Goal: Information Seeking & Learning: Learn about a topic

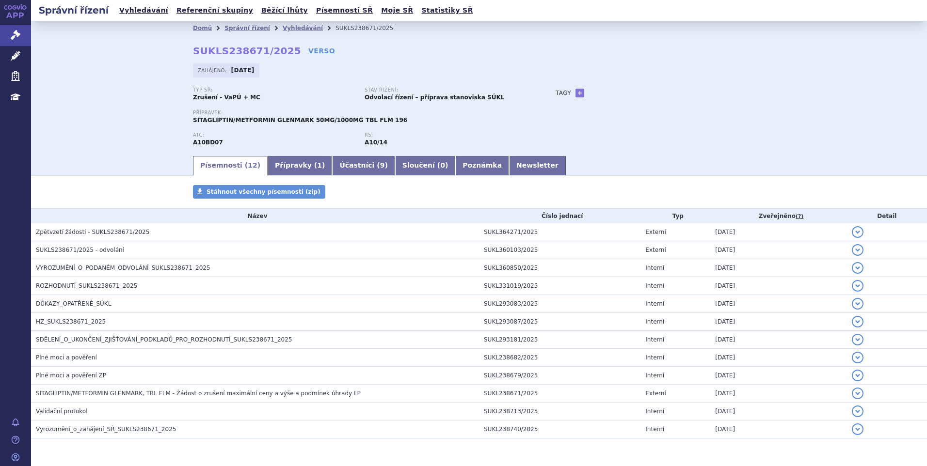
click at [145, 92] on div "Domů Správní řízení Vyhledávání SUKLS238671/2025 SUKLS238671/2025 VERSO Zahájen…" at bounding box center [479, 88] width 896 height 134
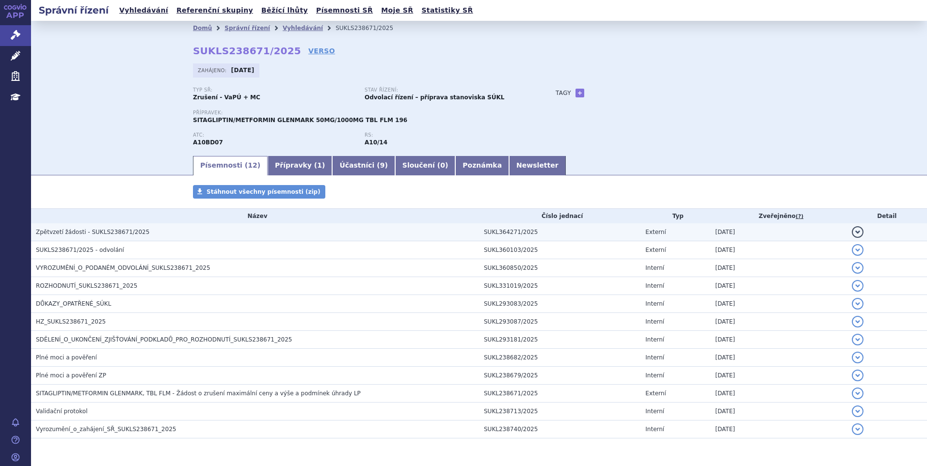
click at [129, 238] on td "Zpětvzetí žádosti - SUKLS238671/2025" at bounding box center [255, 233] width 448 height 18
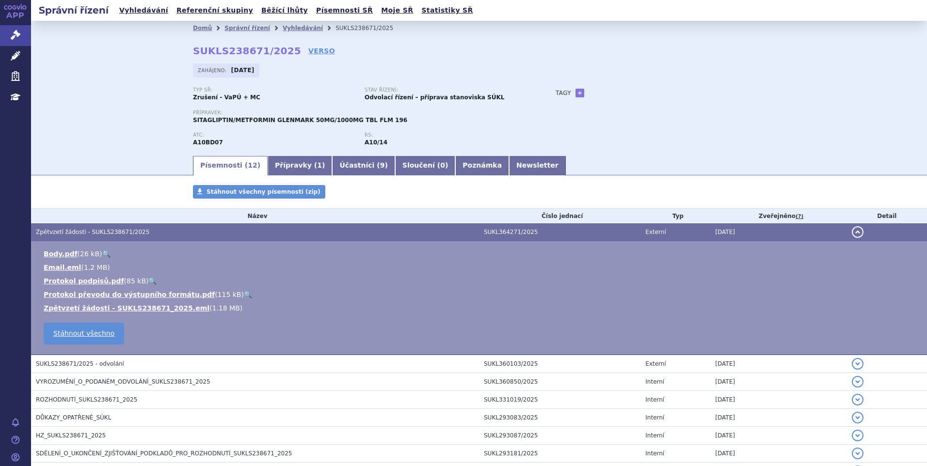
click at [102, 252] on link "🔍" at bounding box center [106, 254] width 8 height 8
click at [244, 294] on link "🔍" at bounding box center [248, 295] width 8 height 8
click at [852, 231] on button "detail" at bounding box center [858, 232] width 12 height 12
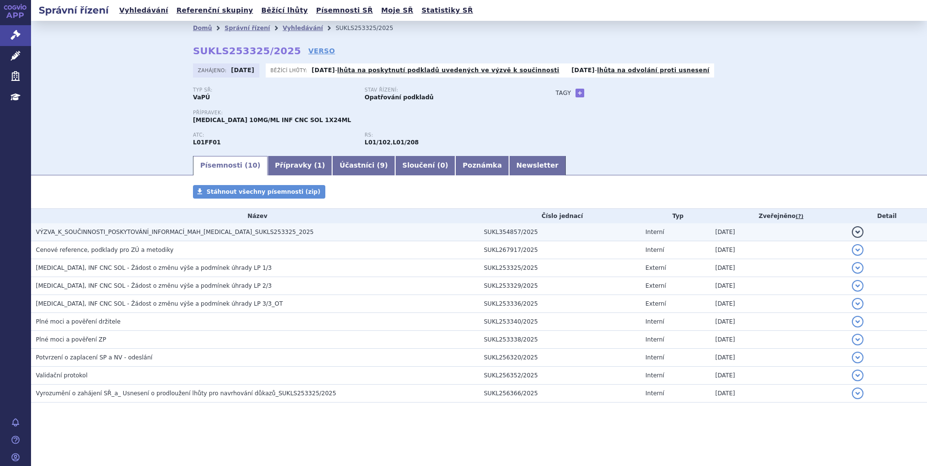
click at [218, 233] on span "VÝZVA_K_SOUČINNOSTI_POSKYTOVÁNÍ_INFORMACÍ_MAH_OPDIVO_SUKLS253325_2025" at bounding box center [175, 232] width 278 height 7
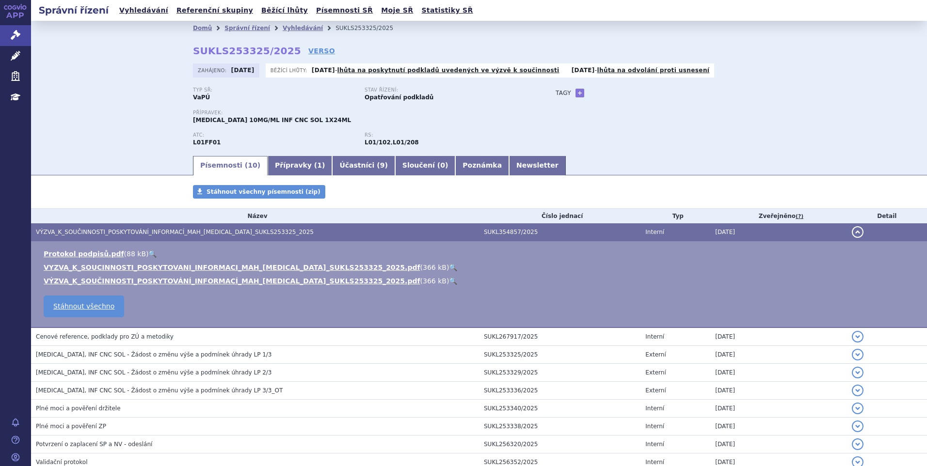
click at [449, 266] on link "🔍" at bounding box center [453, 268] width 8 height 8
click at [449, 280] on link "🔍" at bounding box center [453, 281] width 8 height 8
click at [852, 232] on button "detail" at bounding box center [858, 232] width 12 height 12
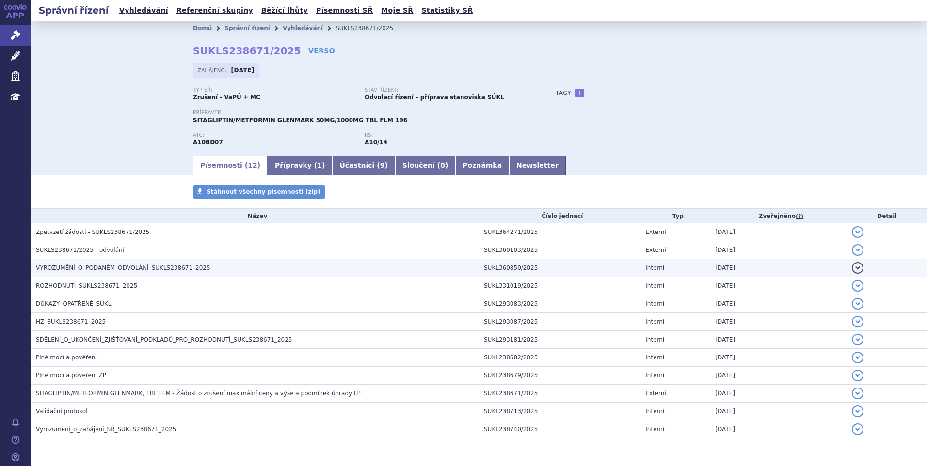
click at [144, 269] on span "VYROZUMĚNÍ_O_PODANÉM_ODVOLÁNÍ_SUKLS238671_2025" at bounding box center [123, 268] width 175 height 7
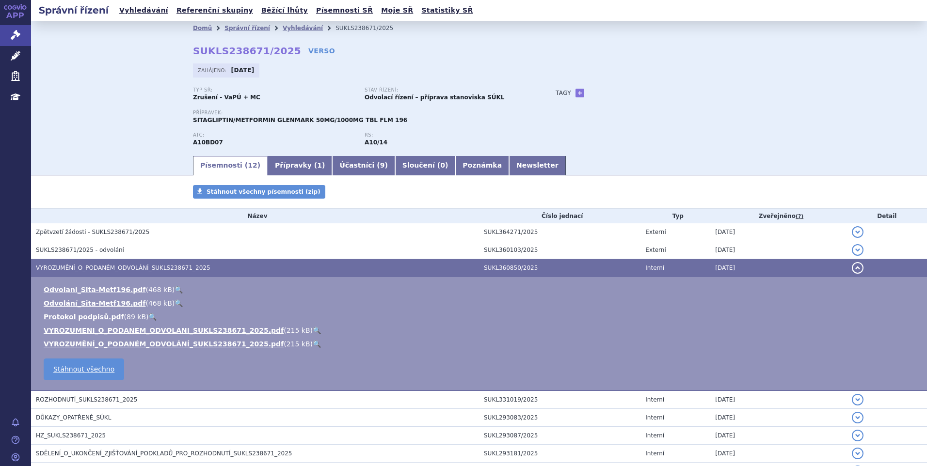
click at [313, 330] on link "🔍" at bounding box center [317, 331] width 8 height 8
click at [853, 267] on button "detail" at bounding box center [858, 268] width 12 height 12
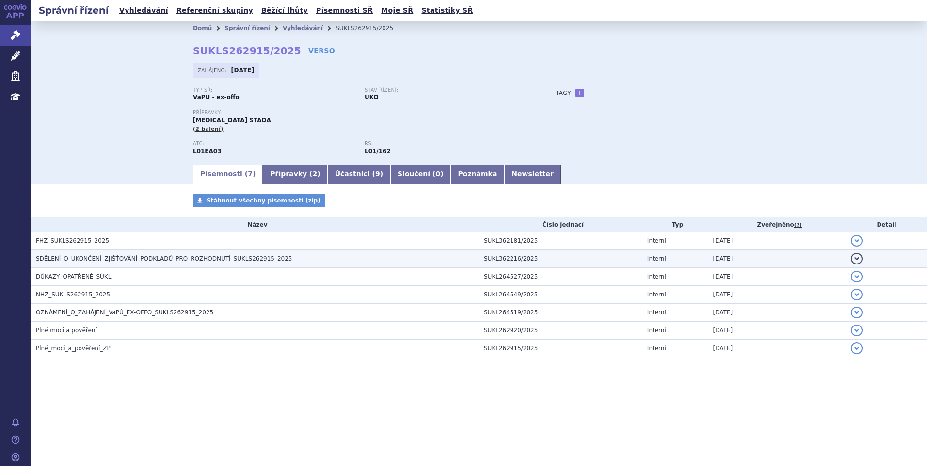
click at [244, 258] on span "SDĚLENÍ_O_UKONČENÍ_ZJIŠŤOVÁNÍ_PODKLADŮ_PRO_ROZHODNUTÍ_SUKLS262915_2025" at bounding box center [164, 259] width 256 height 7
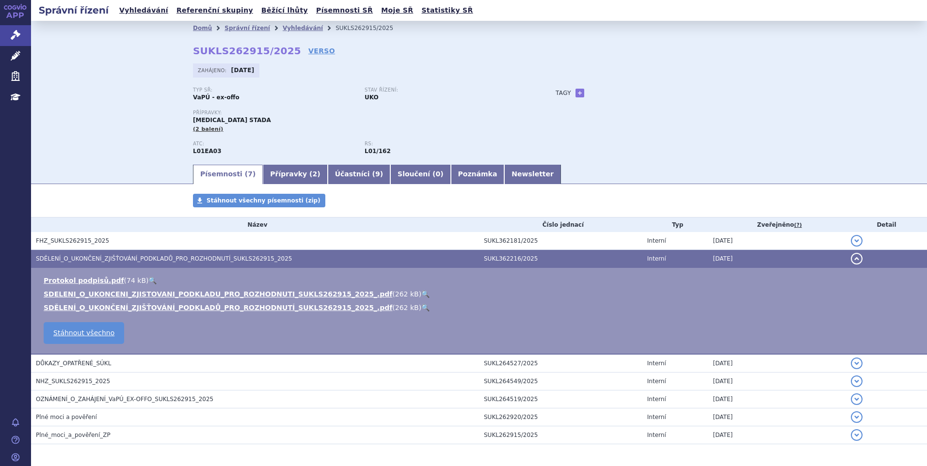
click at [421, 292] on link "🔍" at bounding box center [425, 294] width 8 height 8
click at [851, 260] on button "detail" at bounding box center [857, 259] width 12 height 12
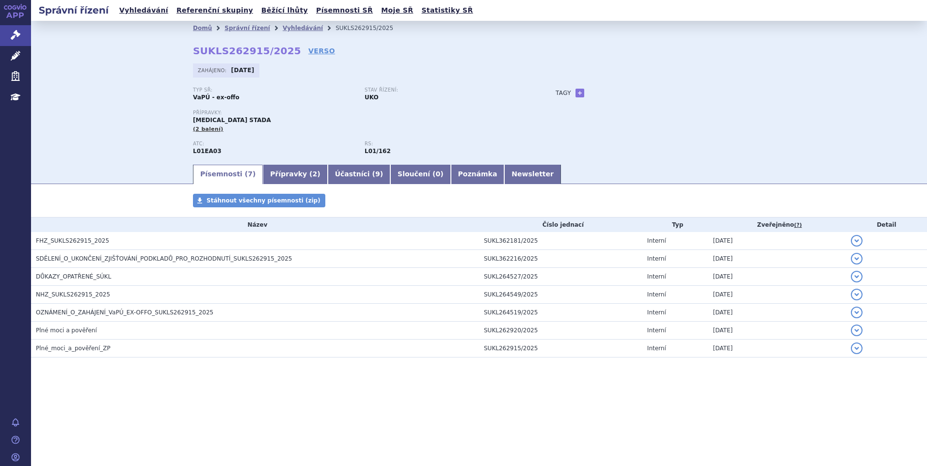
click at [620, 405] on section "Domů Správní řízení Vyhledávání SUKLS262915/2025 SUKLS262915/2025 VERSO Zahájen…" at bounding box center [479, 218] width 896 height 395
click at [310, 373] on div "Písemnosti Stáhnout všechny písemnosti (zip) Název Číslo jednací Typ Zveřejněno…" at bounding box center [479, 285] width 896 height 183
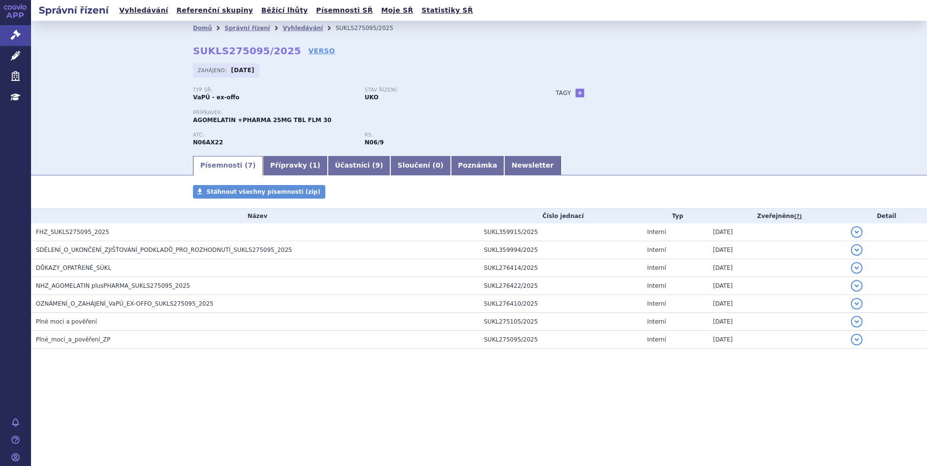
click at [675, 370] on section "Domů Správní řízení Vyhledávání SUKLS275095/2025 SUKLS275095/2025 VERSO [GEOGRA…" at bounding box center [479, 214] width 896 height 386
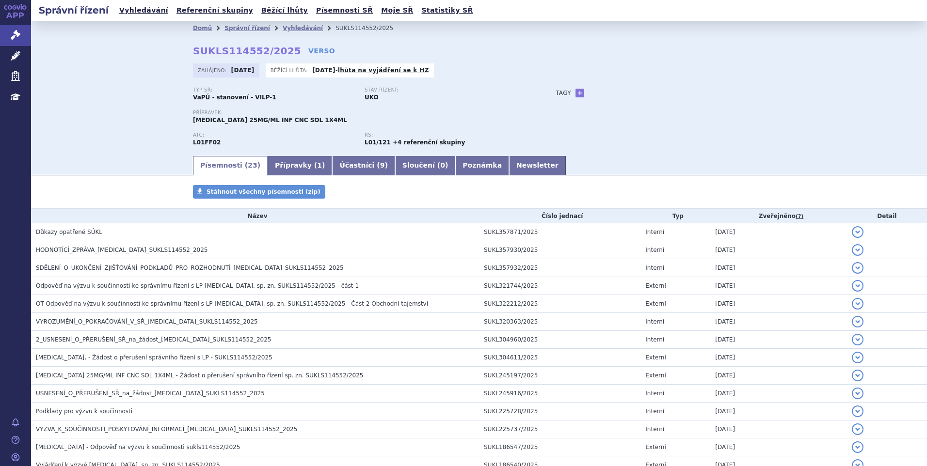
click at [689, 69] on div "Zahájeno: 31.03.2025 Běžící lhůta: 25.09.2025 - lhůta na vyjádření se k HZ" at bounding box center [479, 73] width 572 height 19
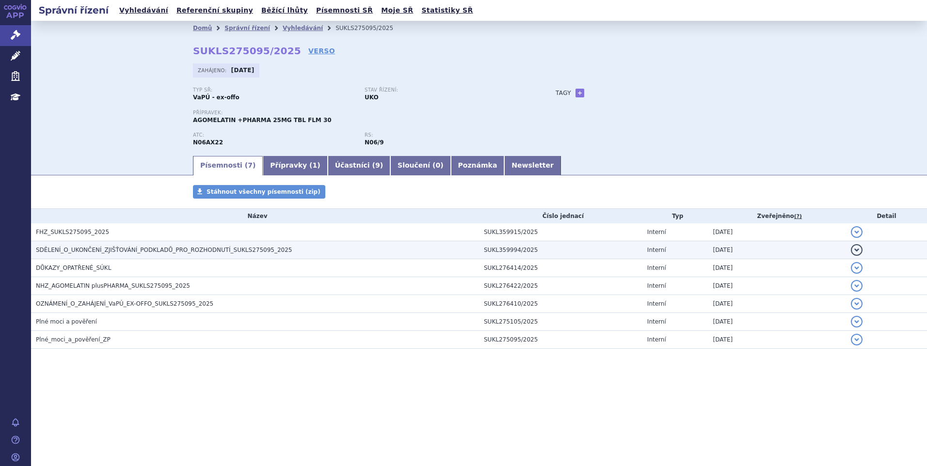
click at [206, 251] on span "SDĚLENÍ_O_UKONČENÍ_ZJIŠŤOVÁNÍ_PODKLADŮ_PRO_ROZHODNUTÍ_SUKLS275095_2025" at bounding box center [164, 250] width 256 height 7
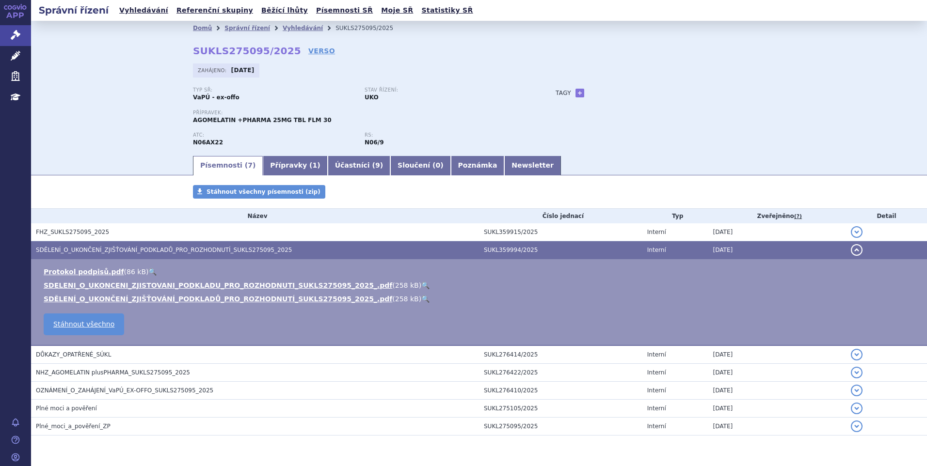
click at [421, 286] on link "🔍" at bounding box center [425, 286] width 8 height 8
click at [851, 246] on button "detail" at bounding box center [857, 250] width 12 height 12
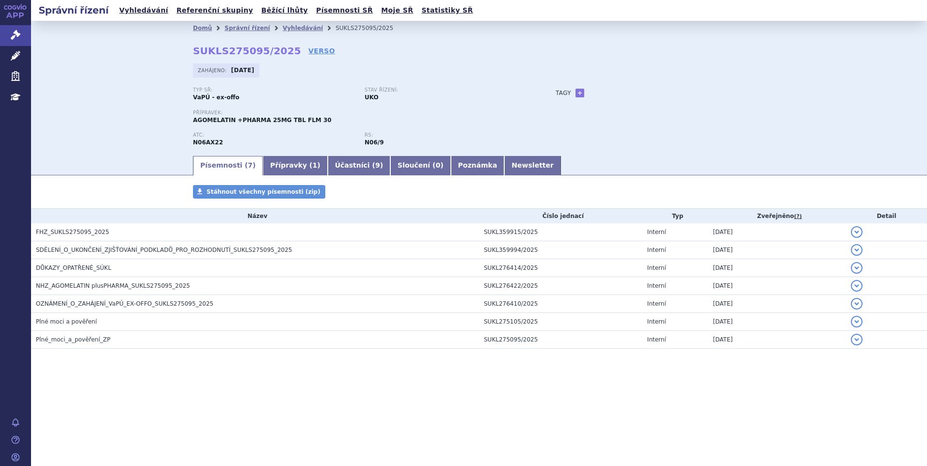
click at [334, 405] on section "Domů Správní řízení Vyhledávání SUKLS275095/2025 SUKLS275095/2025 VERSO Zahájen…" at bounding box center [479, 214] width 896 height 386
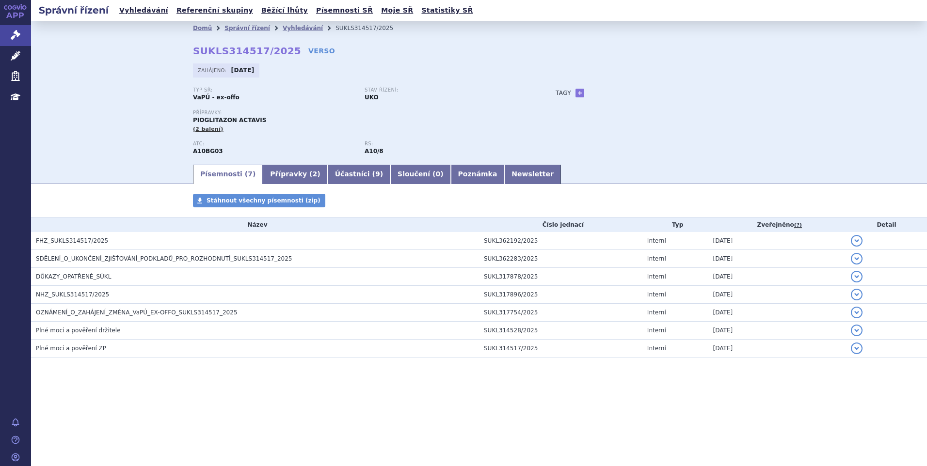
click at [661, 166] on section "Domů Správní řízení Vyhledávání SUKLS314517/2025 SUKLS314517/2025 VERSO Zahájen…" at bounding box center [479, 218] width 896 height 395
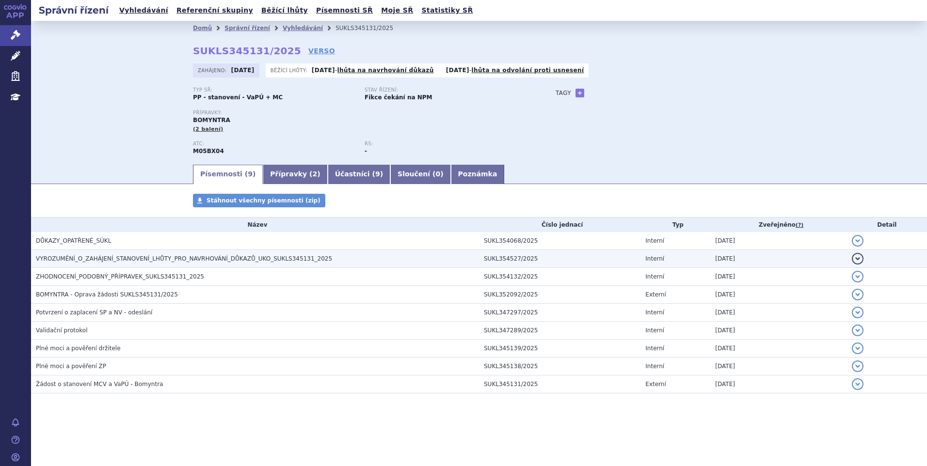
click at [94, 259] on span "VYROZUMĚNÍ_O_ZAHÁJENÍ_STANOVENÍ_LHŮTY_PRO_NAVRHOVÁNÍ_DŮKAZŮ_UKO_SUKLS345131_2025" at bounding box center [184, 259] width 296 height 7
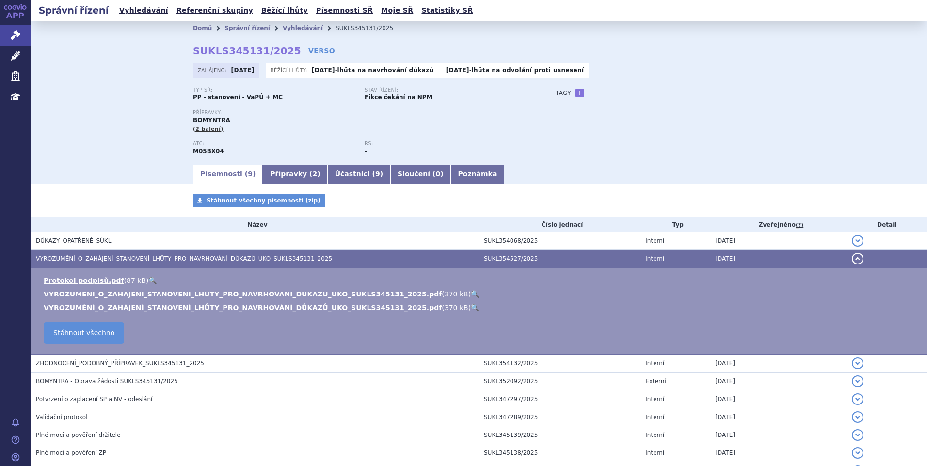
click at [471, 293] on link "🔍" at bounding box center [475, 294] width 8 height 8
click at [486, 304] on li "VYROZUMĚNÍ_O_ZAHÁJENÍ_STANOVENÍ_LHŮTY_PRO_NAVRHOVÁNÍ_DŮKAZŮ_UKO_SUKLS345131_202…" at bounding box center [481, 308] width 874 height 10
click at [852, 257] on button "detail" at bounding box center [858, 259] width 12 height 12
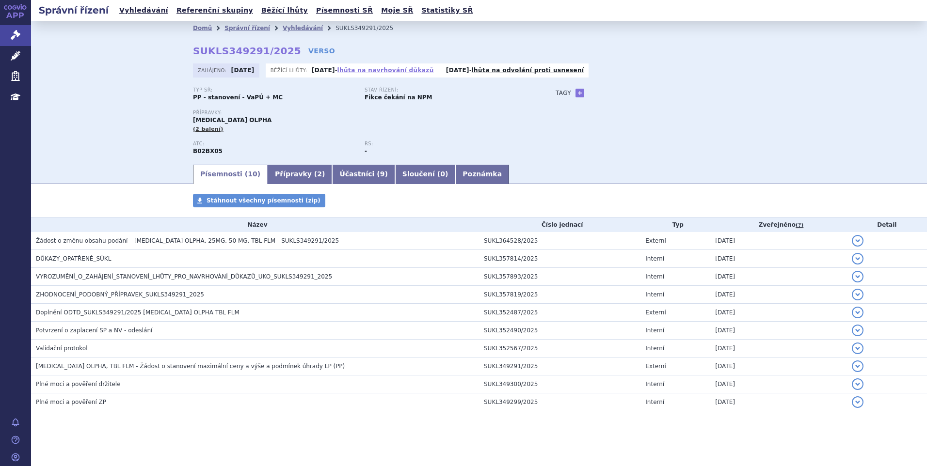
click at [379, 68] on link "lhůta na navrhování důkazů" at bounding box center [386, 70] width 96 height 7
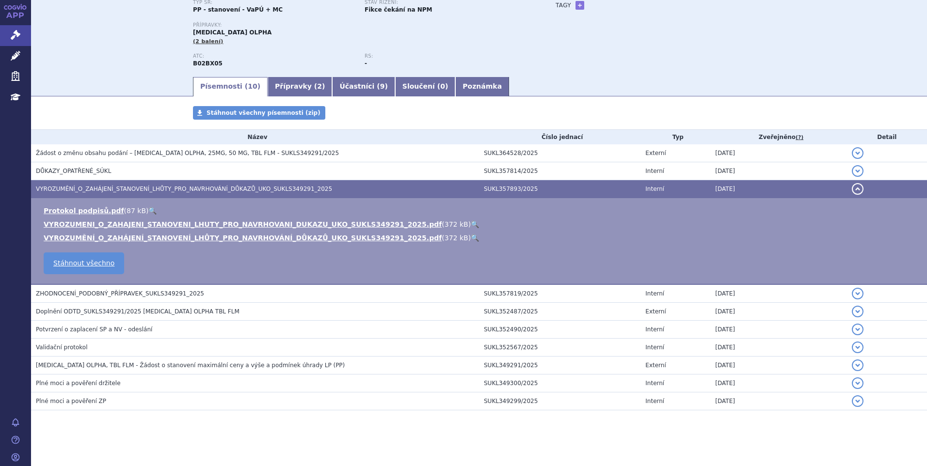
scroll to position [90, 0]
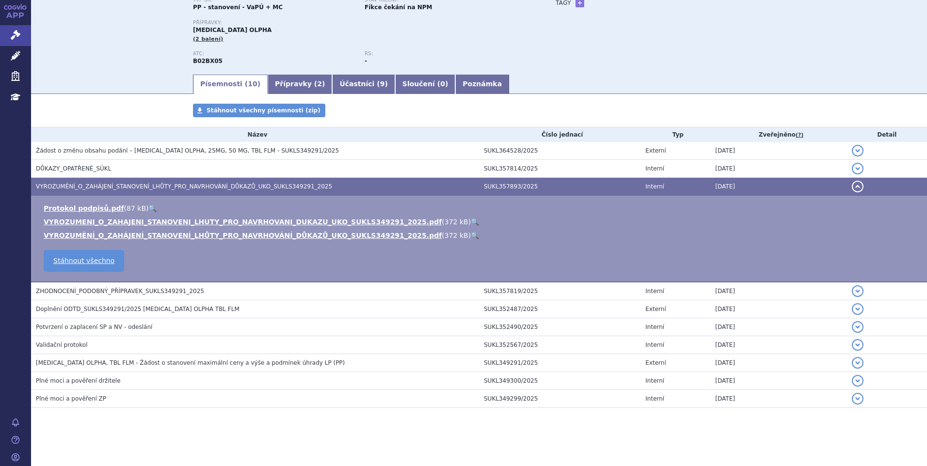
click at [852, 183] on button "detail" at bounding box center [858, 187] width 12 height 12
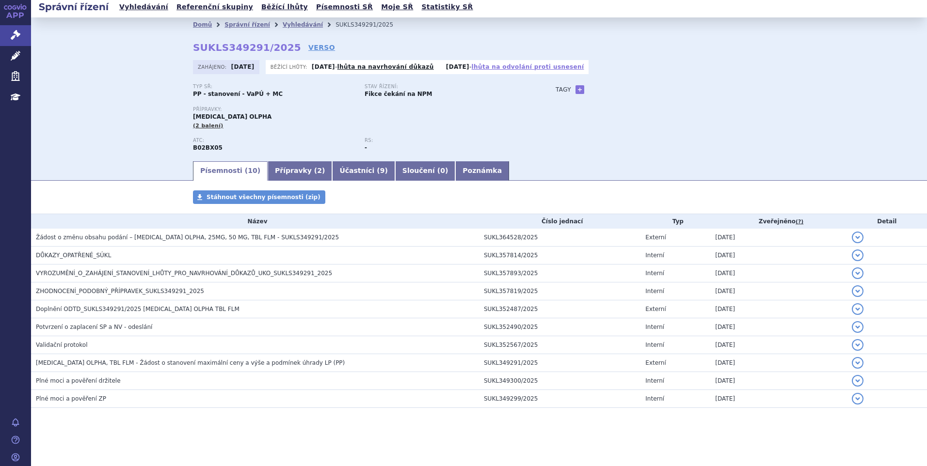
click at [515, 69] on link "lhůta na odvolání proti usnesení" at bounding box center [528, 67] width 113 height 7
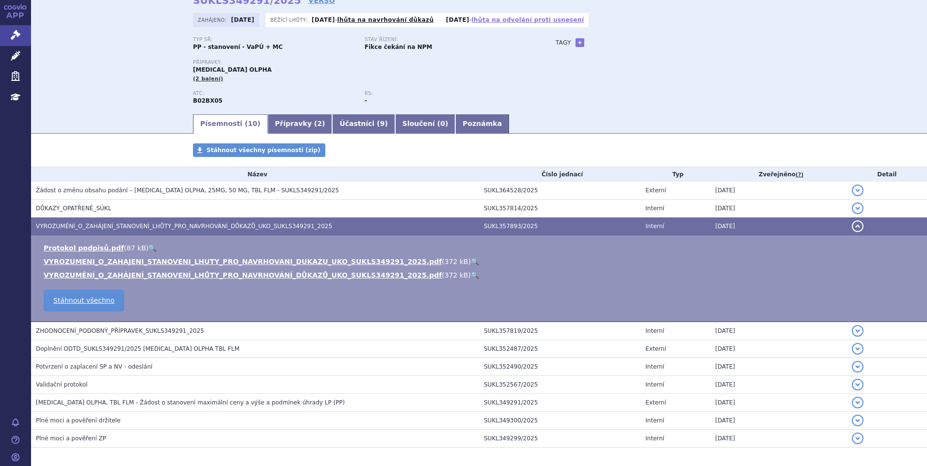
scroll to position [90, 0]
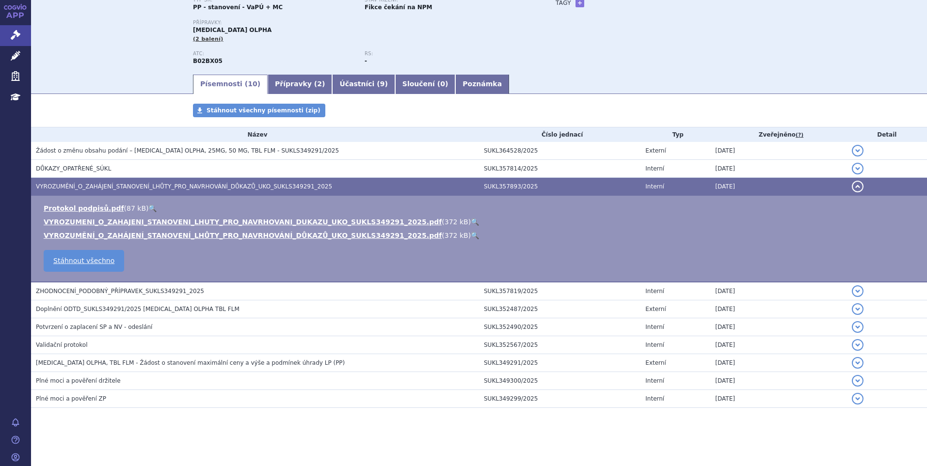
click at [852, 186] on button "detail" at bounding box center [858, 187] width 12 height 12
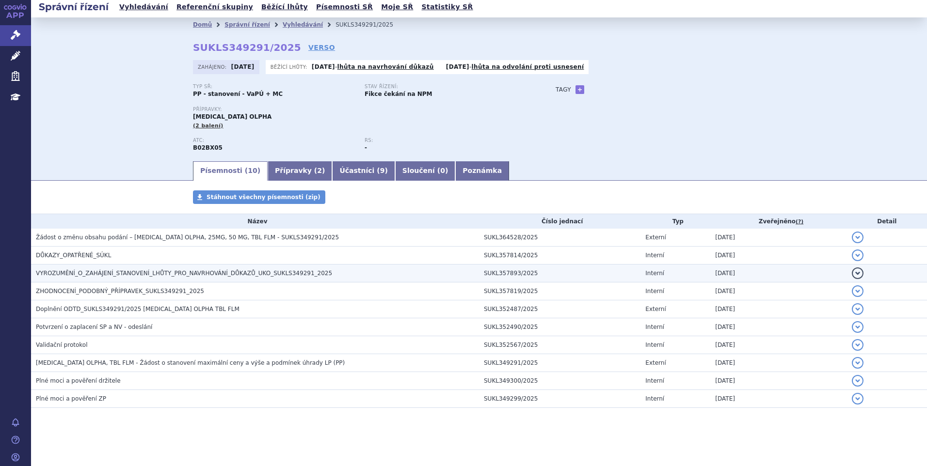
click at [246, 273] on span "VYROZUMĚNÍ_O_ZAHÁJENÍ_STANOVENÍ_LHŮTY_PRO_NAVRHOVÁNÍ_DŮKAZŮ_UKO_SUKLS349291_2025" at bounding box center [184, 273] width 296 height 7
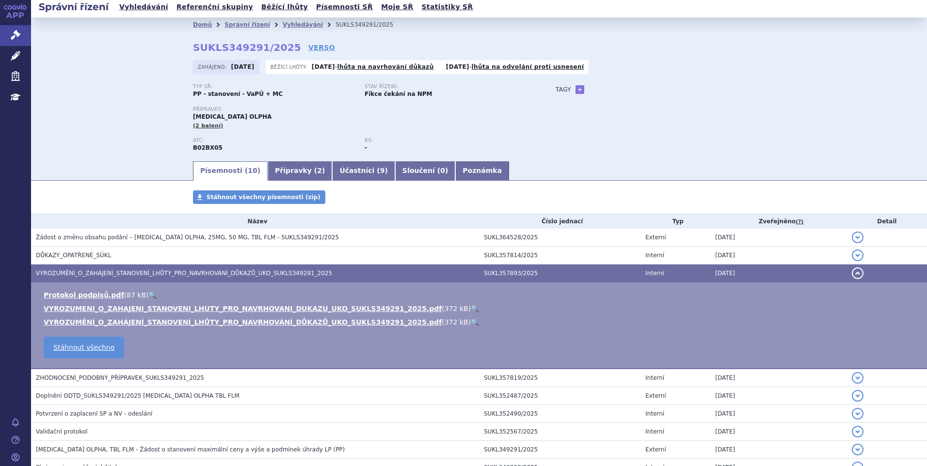
click at [471, 306] on link "🔍" at bounding box center [475, 309] width 8 height 8
click at [471, 307] on link "🔍" at bounding box center [475, 309] width 8 height 8
click at [852, 271] on button "detail" at bounding box center [858, 274] width 12 height 12
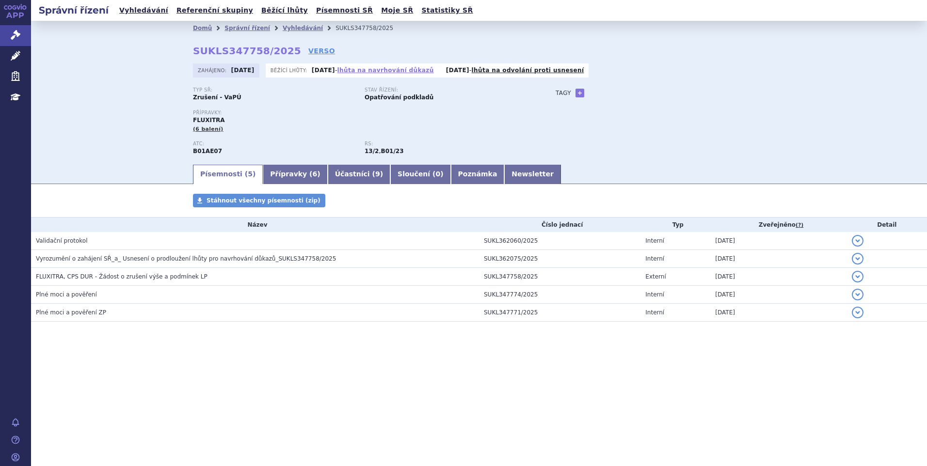
click at [391, 73] on link "lhůta na navrhování důkazů" at bounding box center [386, 70] width 96 height 7
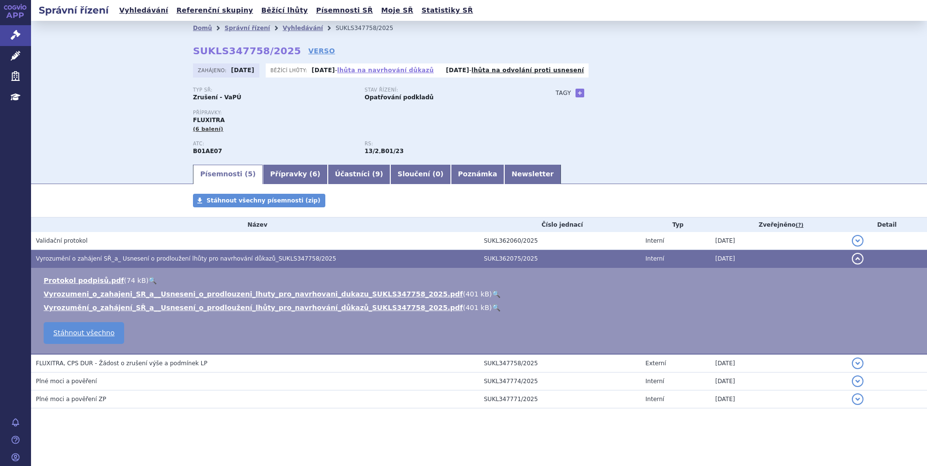
scroll to position [0, 0]
click at [852, 259] on button "detail" at bounding box center [858, 259] width 12 height 12
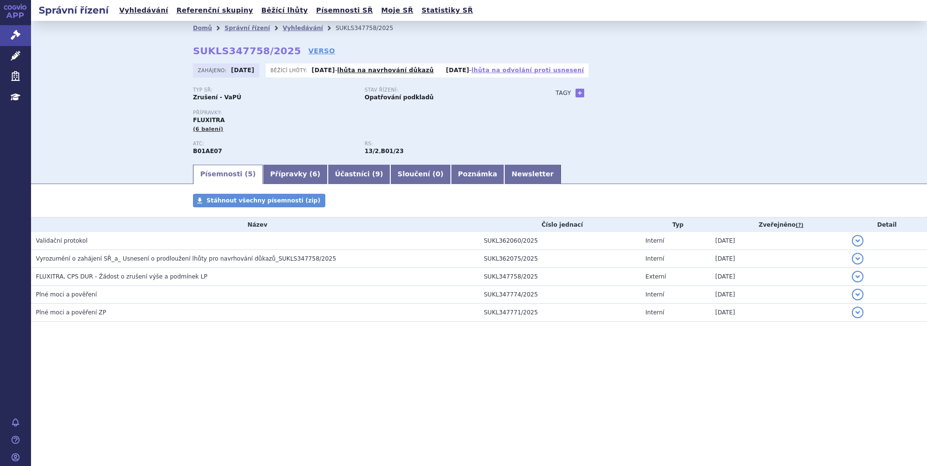
click at [510, 74] on link "lhůta na odvolání proti usnesení" at bounding box center [528, 70] width 113 height 7
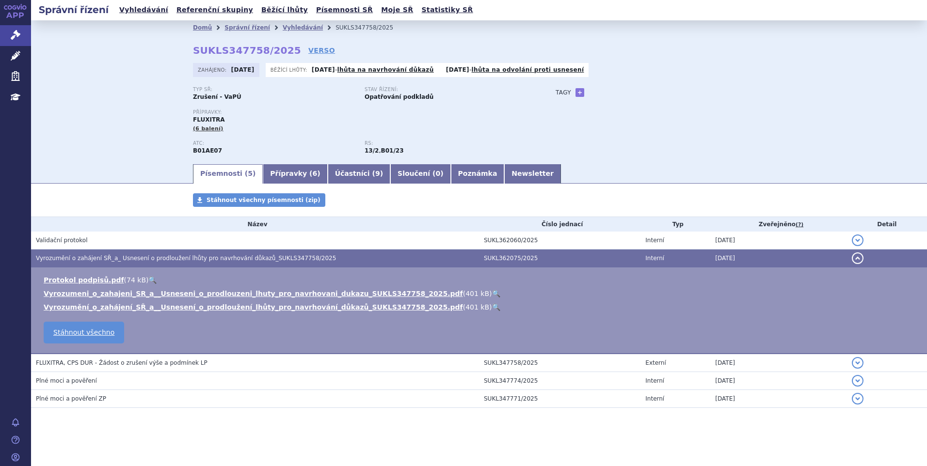
click at [852, 256] on button "detail" at bounding box center [858, 259] width 12 height 12
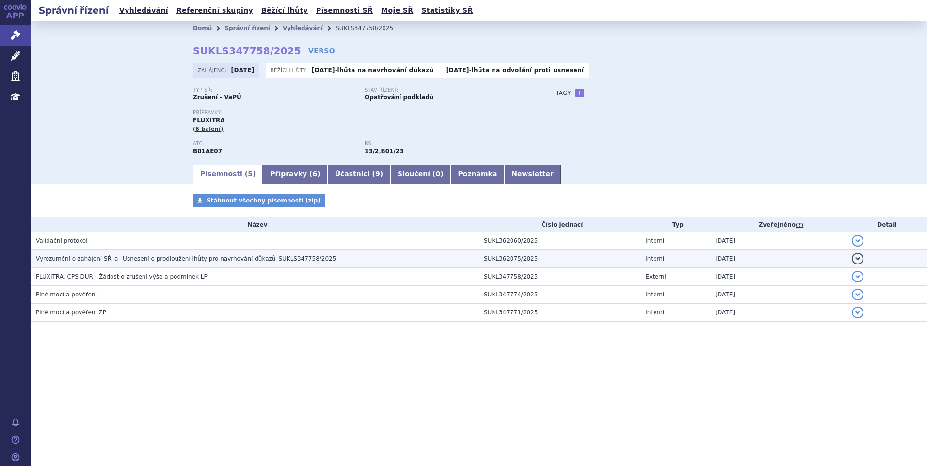
scroll to position [0, 0]
click at [229, 259] on span "Vyrozumění o zahájení SŘ_a_ Usnesení o prodloužení lhůty pro navrhování důkazů_…" at bounding box center [186, 259] width 300 height 7
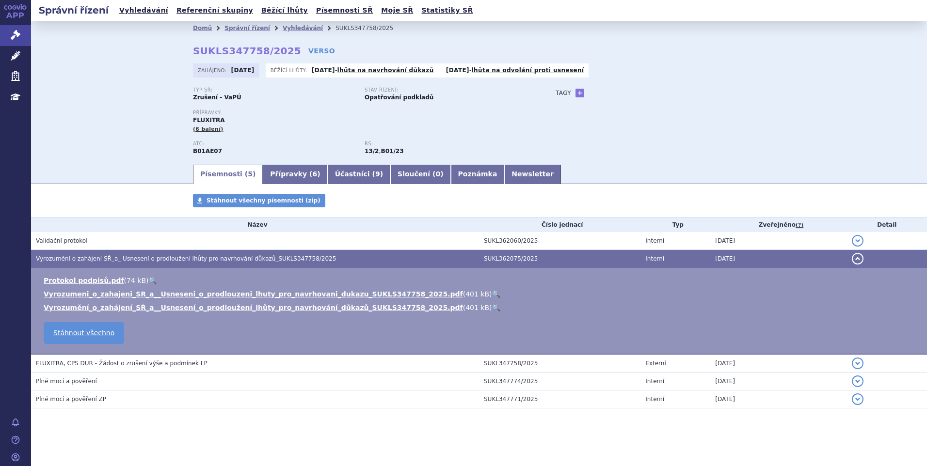
click at [492, 293] on link "🔍" at bounding box center [496, 294] width 8 height 8
click at [852, 258] on button "detail" at bounding box center [858, 259] width 12 height 12
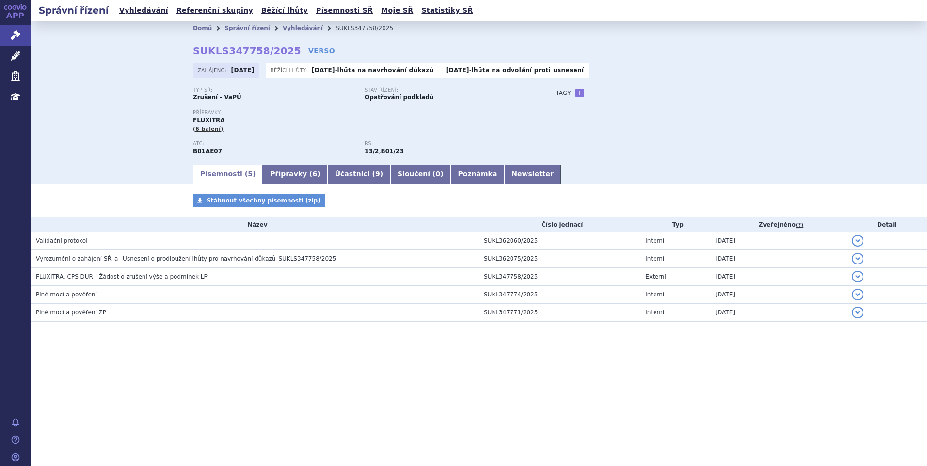
click at [105, 96] on div "Domů Správní řízení Vyhledávání SUKLS347758/2025 SUKLS347758/2025 VERSO [GEOGRA…" at bounding box center [479, 92] width 896 height 143
